Goal: Task Accomplishment & Management: Complete application form

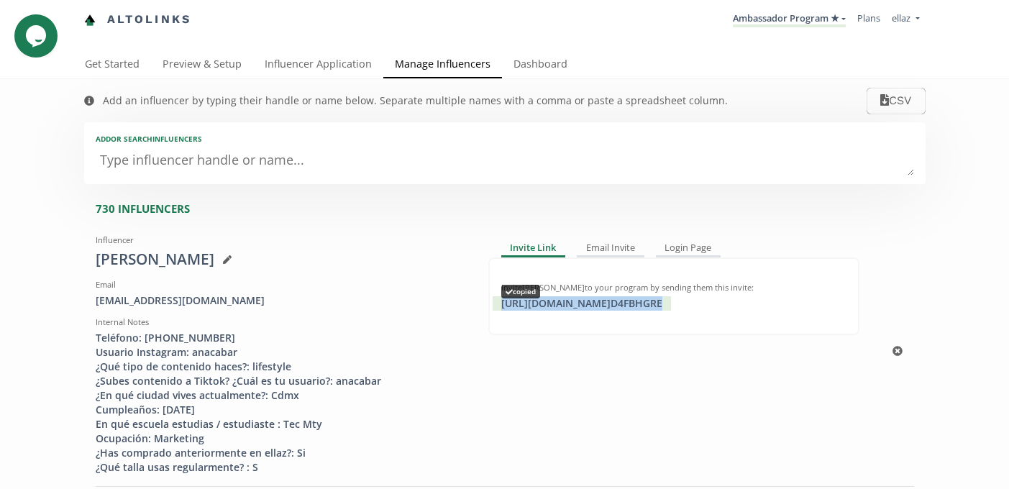
click at [535, 304] on div "[URL][DOMAIN_NAME] D4FBHGRE copied" at bounding box center [581, 303] width 178 height 14
click at [606, 307] on div "https://app.altolinks.com/invite/ D4FBHGRE click to copy" at bounding box center [581, 303] width 178 height 14
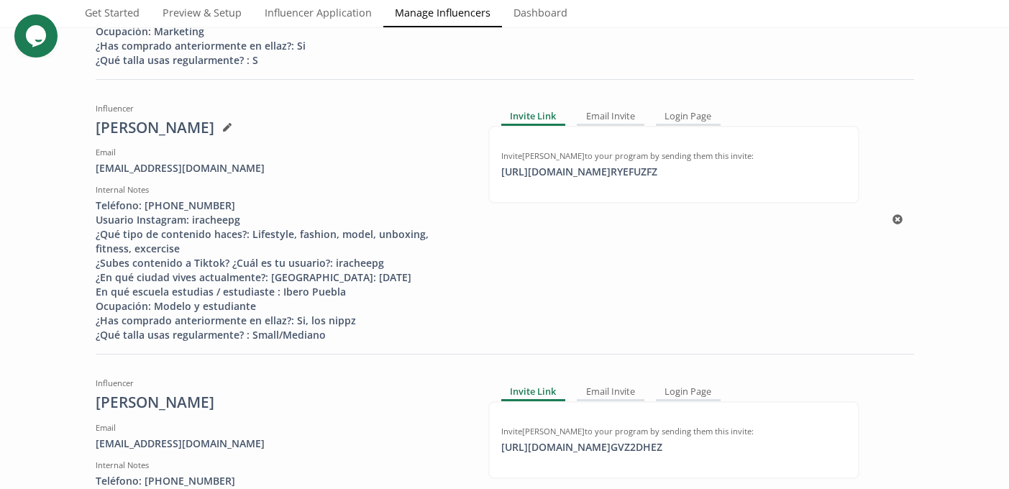
scroll to position [410, 0]
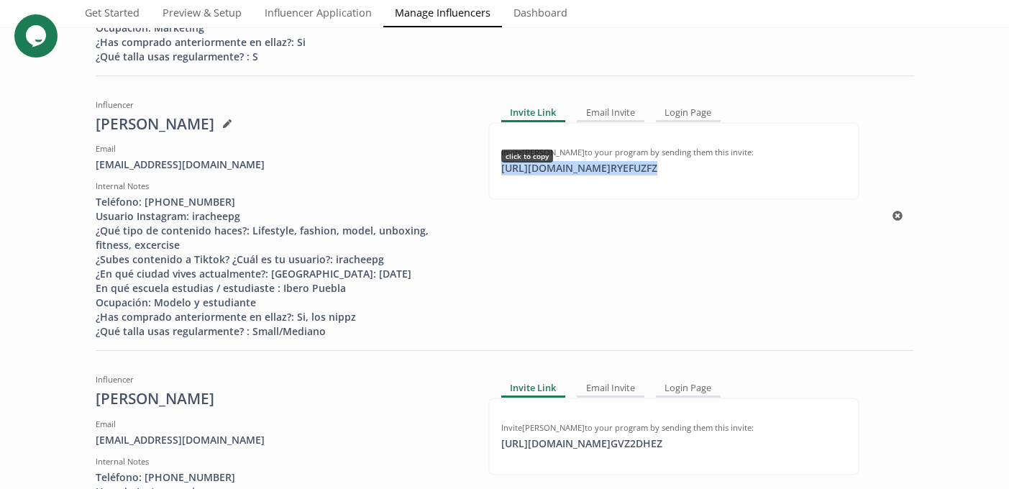
click at [550, 171] on div "https://app.altolinks.com/invite/ RYEFUZFZ click to copy" at bounding box center [578, 168] width 173 height 14
copy div "https://app.altolinks.com/invite/ RYEFUZFZ"
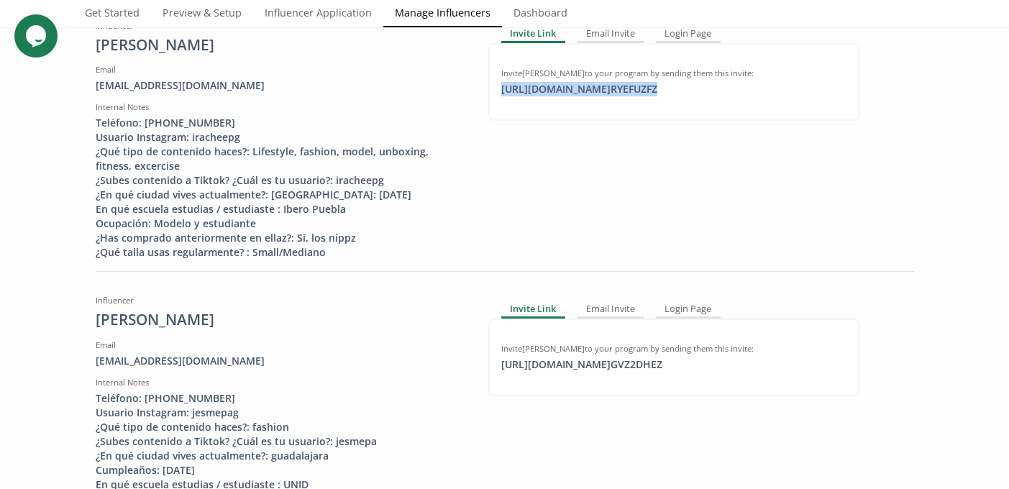
scroll to position [498, 0]
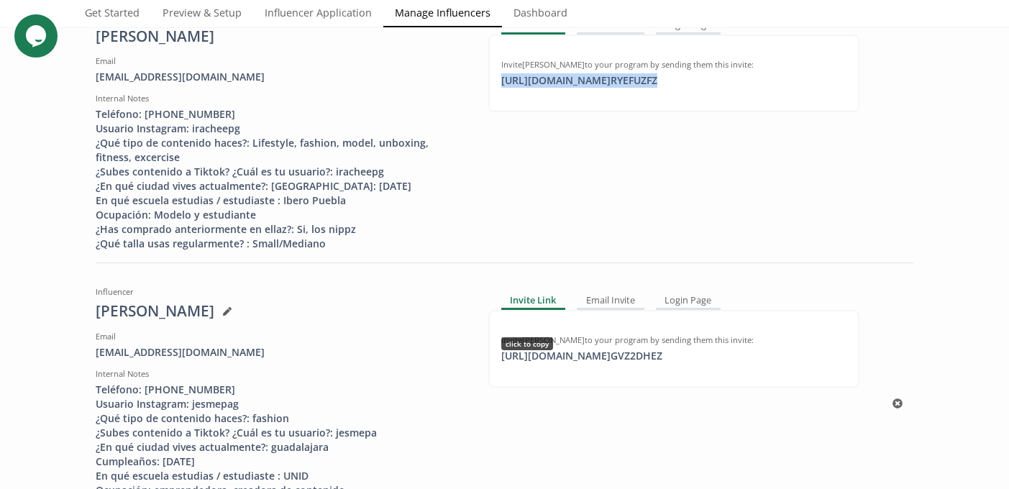
copy div "https://app.altolinks.com/invite/ RYEFUZFZ"
click at [590, 363] on div "https://app.altolinks.com/invite/ GVZ2DHEZ click to copy" at bounding box center [581, 356] width 178 height 14
copy div "https://app.altolinks.com/invite/ GVZ2DHEZ"
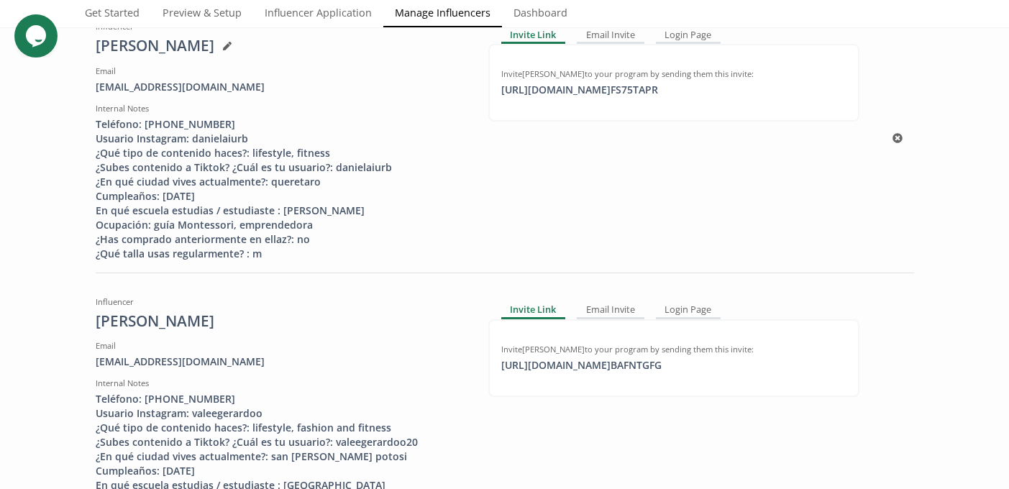
scroll to position [1094, 0]
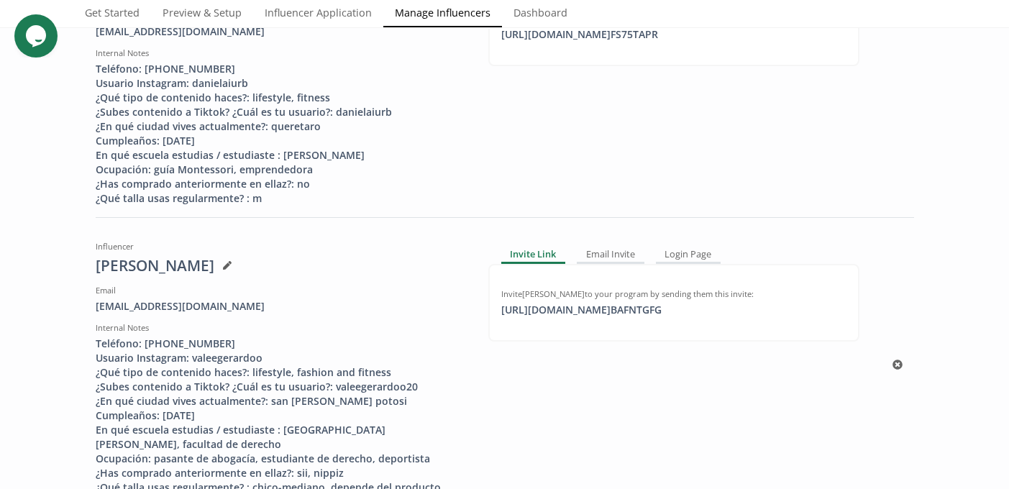
copy div "https://app.altolinks.com/invite/ GVZ2DHEZ"
click at [590, 317] on div "https://app.altolinks.com/invite/ BAFNTGFG copied" at bounding box center [581, 310] width 178 height 14
copy div "https://app.altolinks.com/invite/ BAFNTGFG"
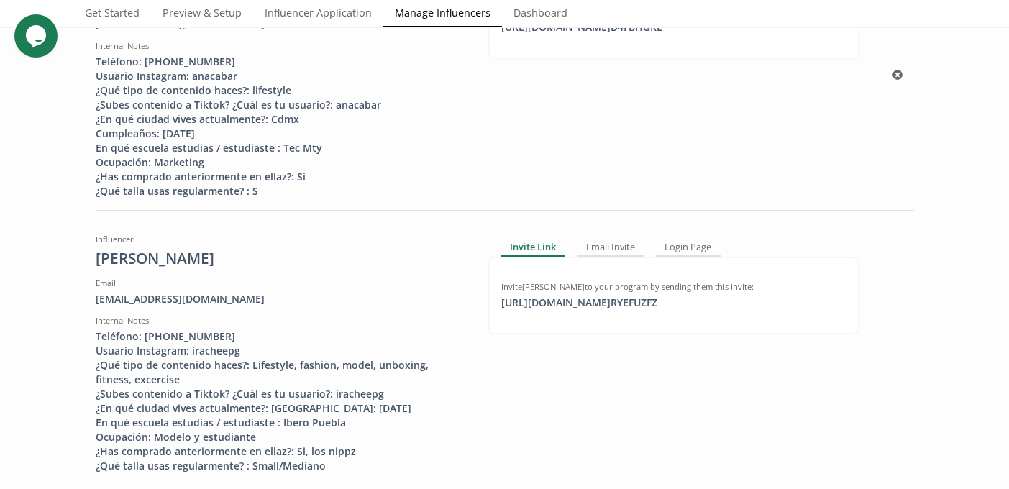
scroll to position [0, 0]
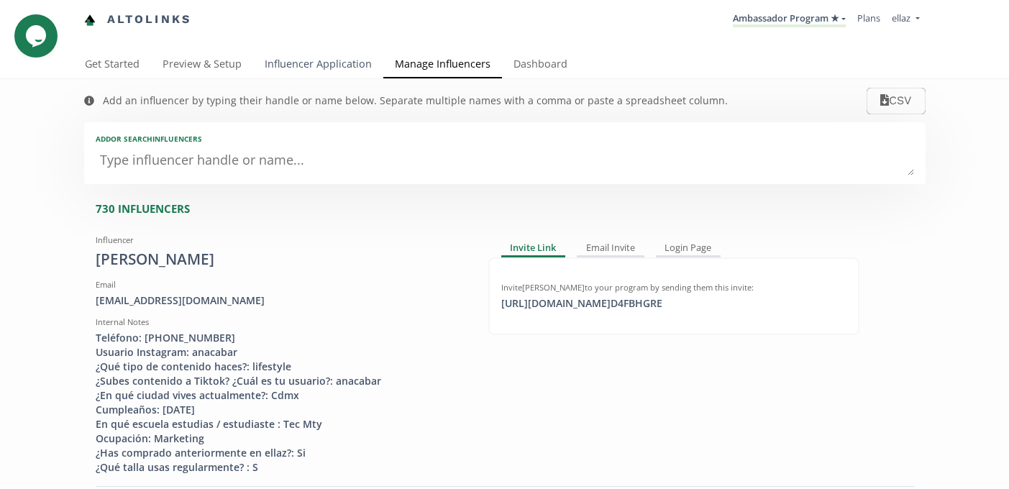
click at [336, 75] on link "Influencer Application" at bounding box center [318, 65] width 130 height 29
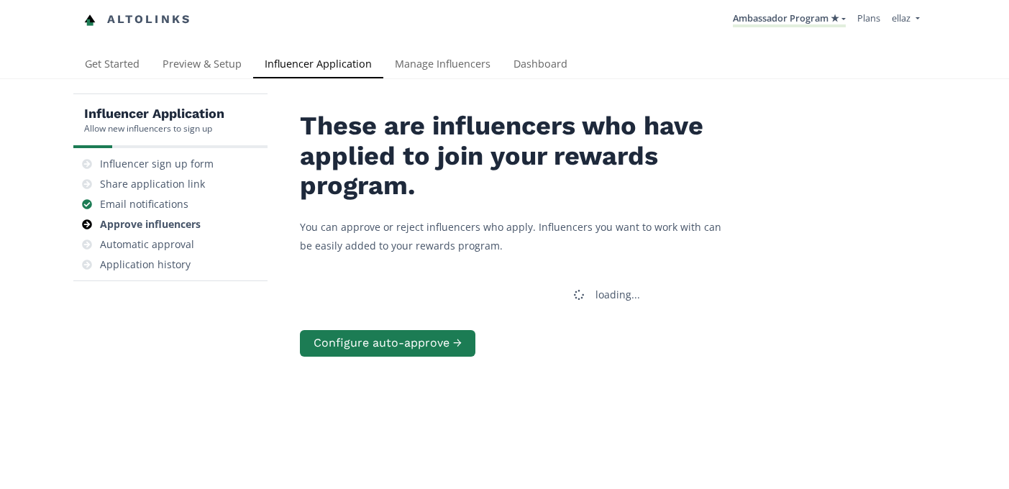
click at [311, 64] on link "Influencer Application" at bounding box center [318, 65] width 130 height 29
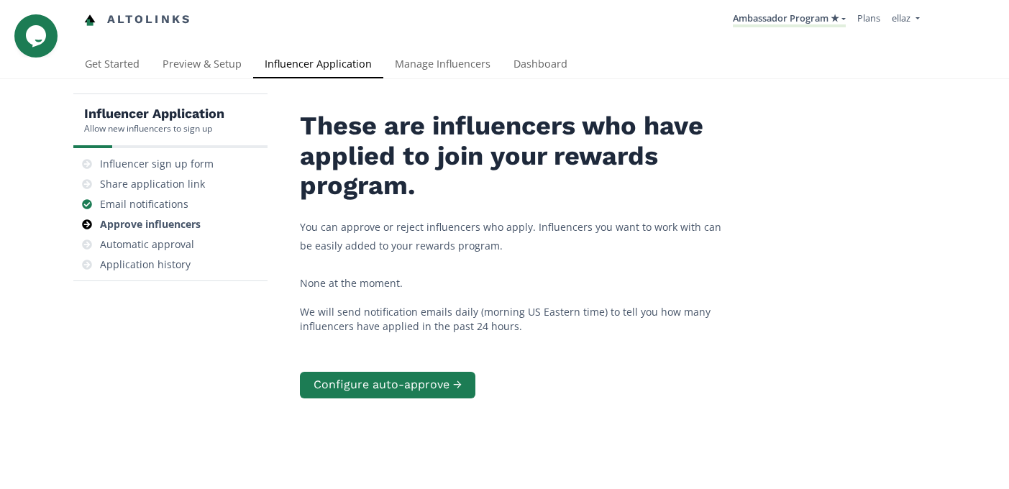
click at [545, 50] on div "Altolinks Ambassador Program ★ KINEDU MACRO INFLUENCERS (prog ventas) Ambassado…" at bounding box center [504, 25] width 1009 height 51
click at [545, 65] on link "Dashboard" at bounding box center [540, 65] width 77 height 29
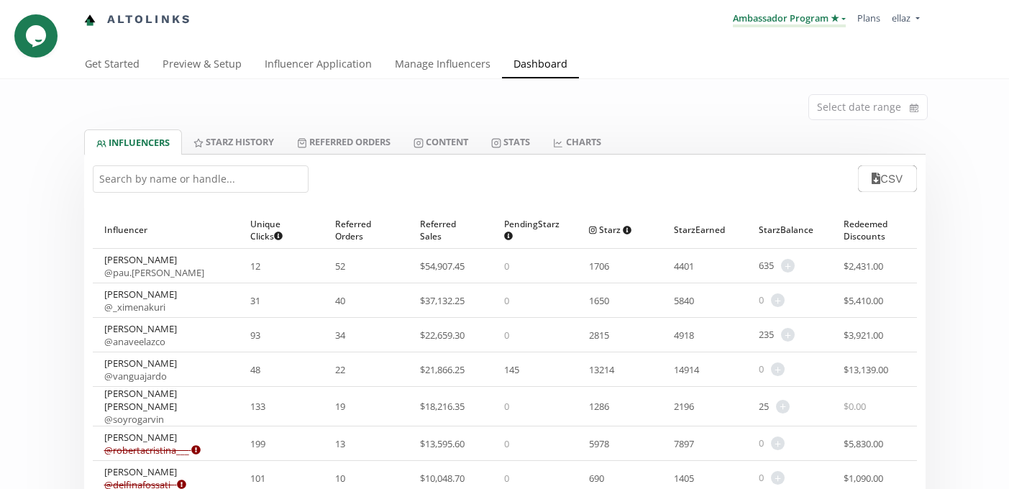
click at [761, 24] on link "Ambassador Program ★" at bounding box center [788, 20] width 113 height 16
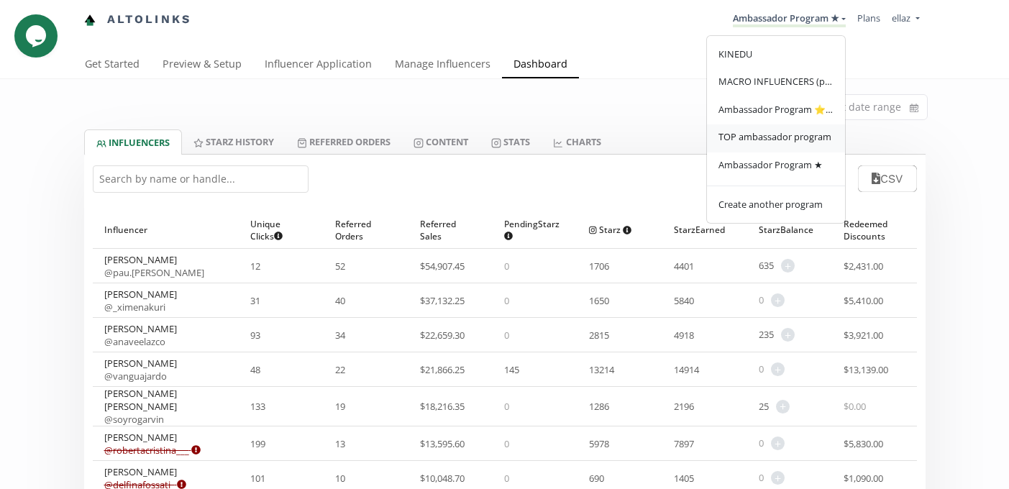
click at [768, 127] on link "TOP ambassador program" at bounding box center [776, 138] width 138 height 28
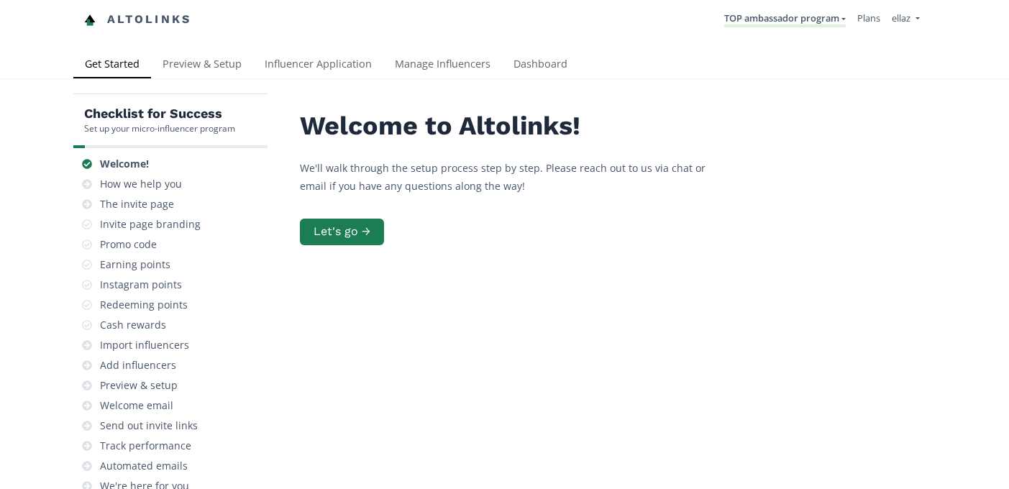
click at [538, 79] on div "Get Started Preview & Setup Influencer Application Manage Influencers Dashboard" at bounding box center [504, 65] width 1009 height 29
click at [538, 72] on link "Dashboard" at bounding box center [540, 65] width 77 height 29
